Goal: Task Accomplishment & Management: Complete application form

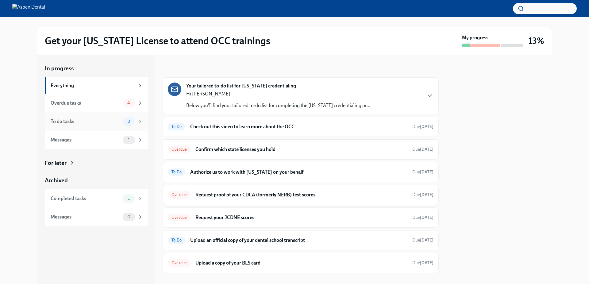
click at [106, 123] on div "To do tasks" at bounding box center [86, 121] width 70 height 7
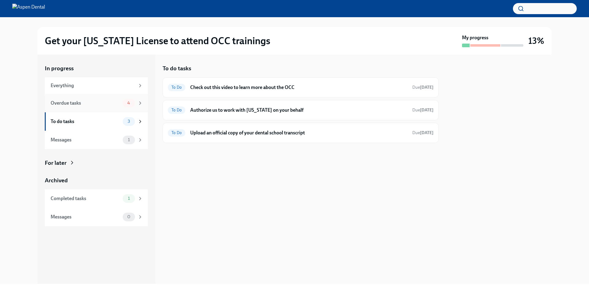
click at [127, 103] on span "4" at bounding box center [129, 103] width 10 height 5
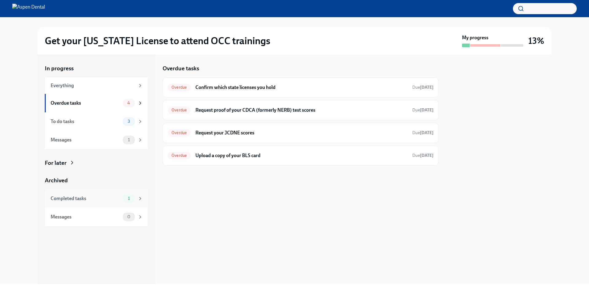
click at [100, 190] on div "Completed tasks 1" at bounding box center [96, 198] width 103 height 18
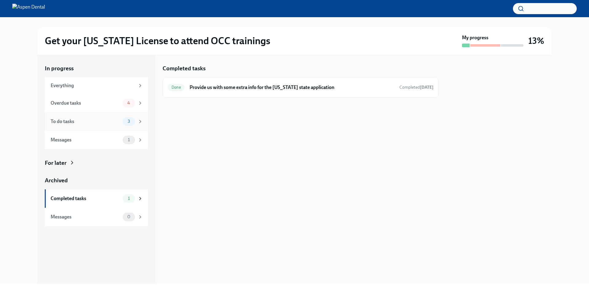
click at [67, 120] on div "To do tasks" at bounding box center [86, 121] width 70 height 7
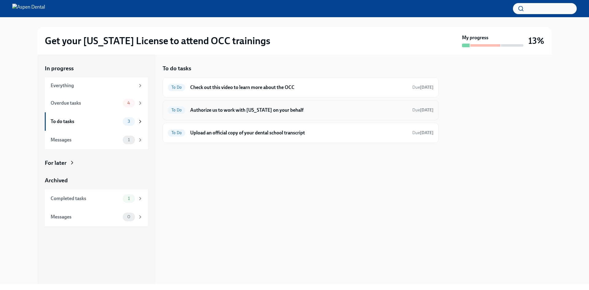
click at [203, 110] on h6 "Authorize us to work with [US_STATE] on your behalf" at bounding box center [298, 110] width 217 height 7
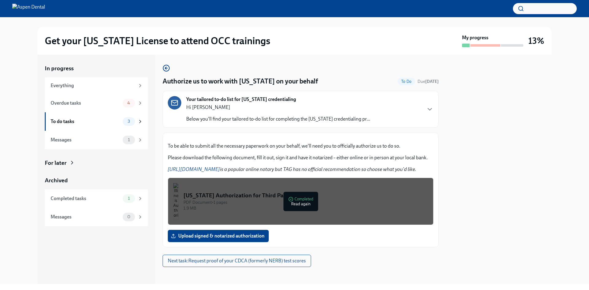
scroll to position [74, 0]
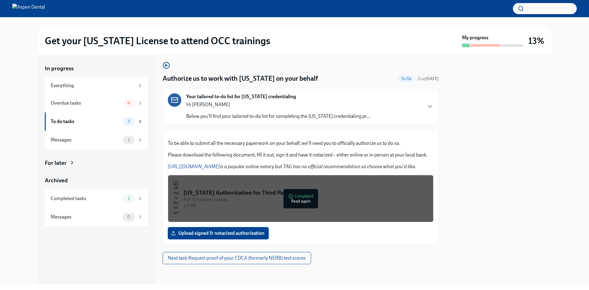
click at [230, 235] on span "Upload signed & notarized authorization" at bounding box center [218, 233] width 92 height 6
click at [0, 0] on input "Upload signed & notarized authorization" at bounding box center [0, 0] width 0 height 0
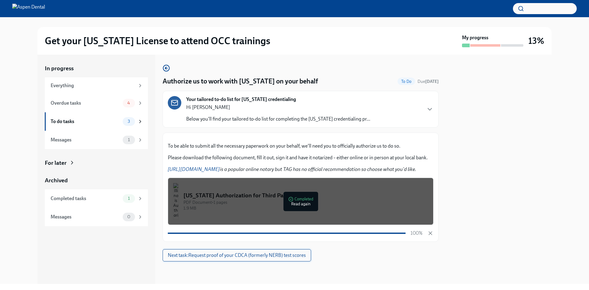
click at [253, 258] on span "Next task : Request proof of your CDCA (formerly NERB) test scores" at bounding box center [237, 255] width 138 height 6
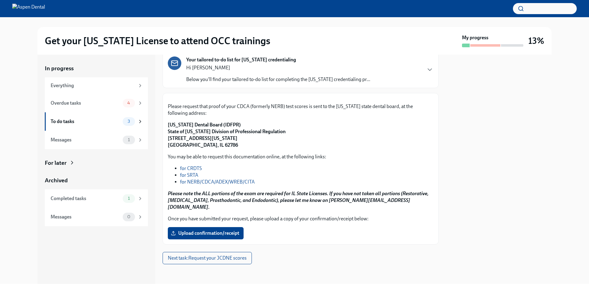
scroll to position [104, 0]
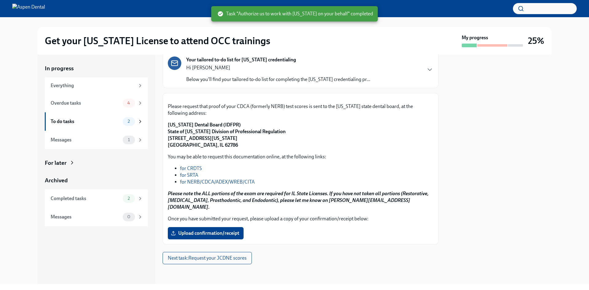
click at [228, 185] on link "for NERB/CDCA/ADEX/WREB/CITA" at bounding box center [217, 182] width 75 height 6
